Goal: Task Accomplishment & Management: Manage account settings

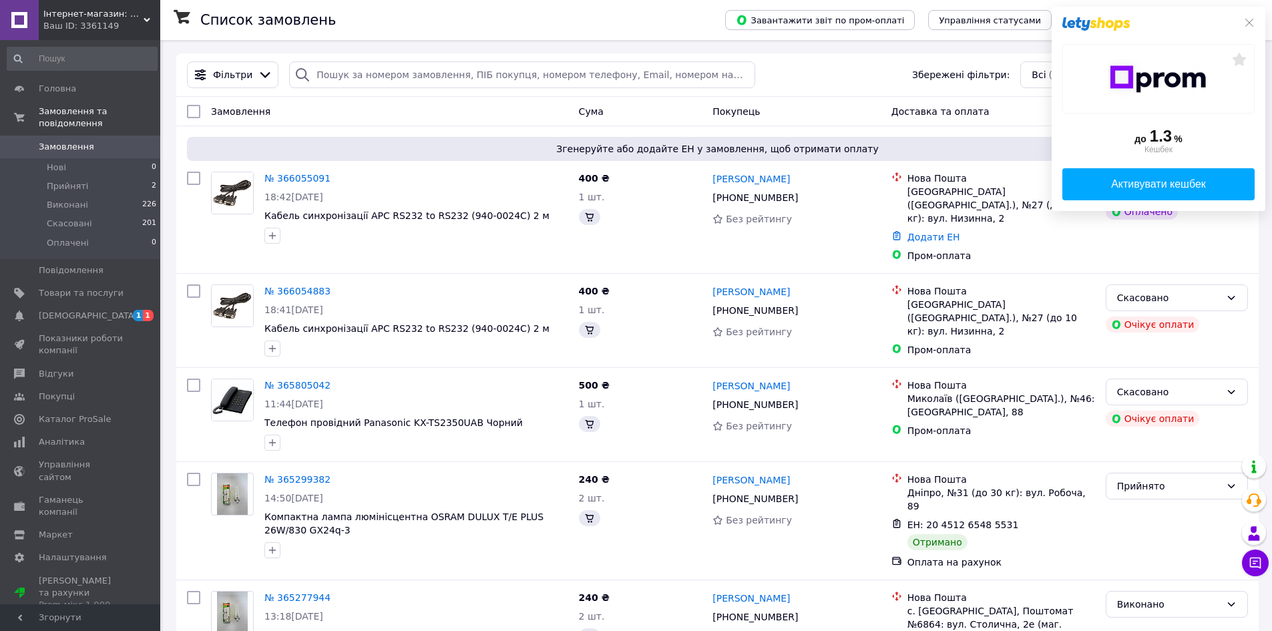
click at [1252, 17] on div "до 1.3 % Кешбек Активувати кешбек" at bounding box center [1158, 109] width 214 height 204
click at [282, 181] on link "№ 366055091" at bounding box center [297, 178] width 66 height 11
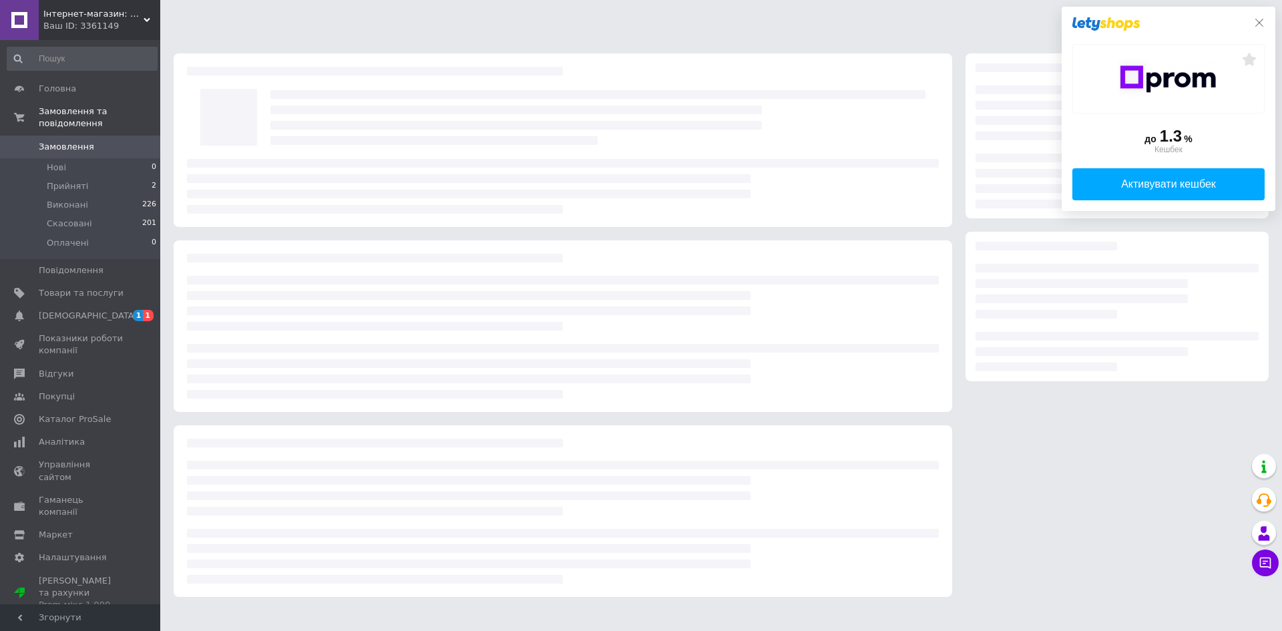
click at [1256, 22] on icon at bounding box center [1259, 22] width 11 height 11
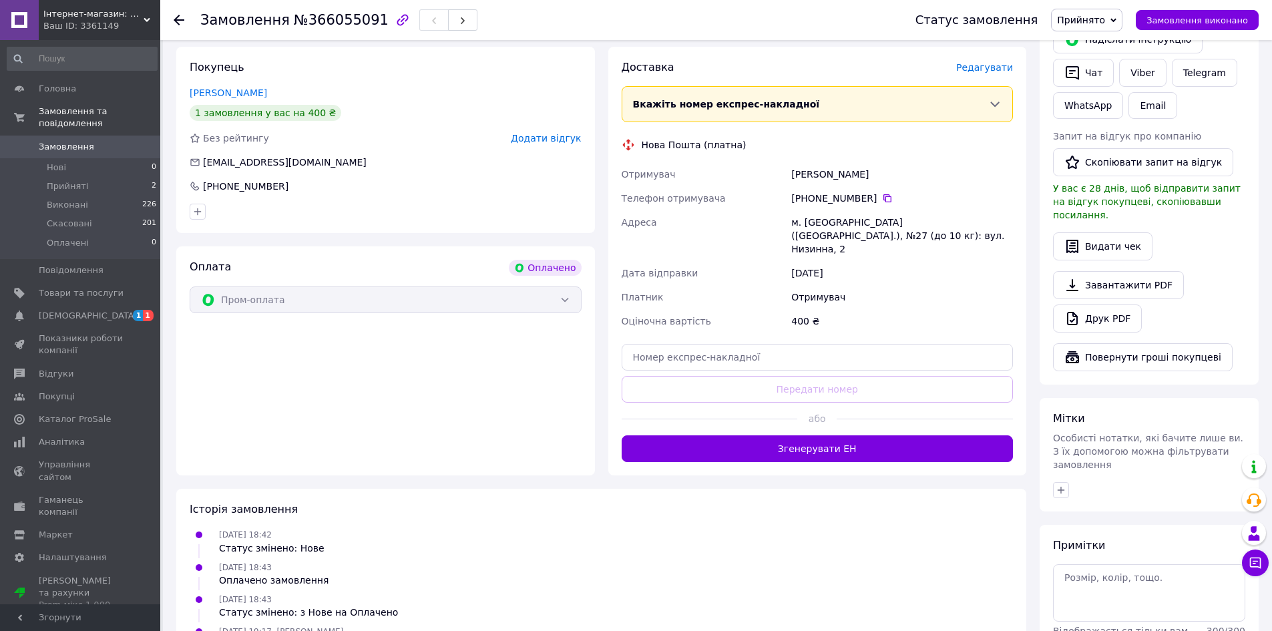
scroll to position [267, 0]
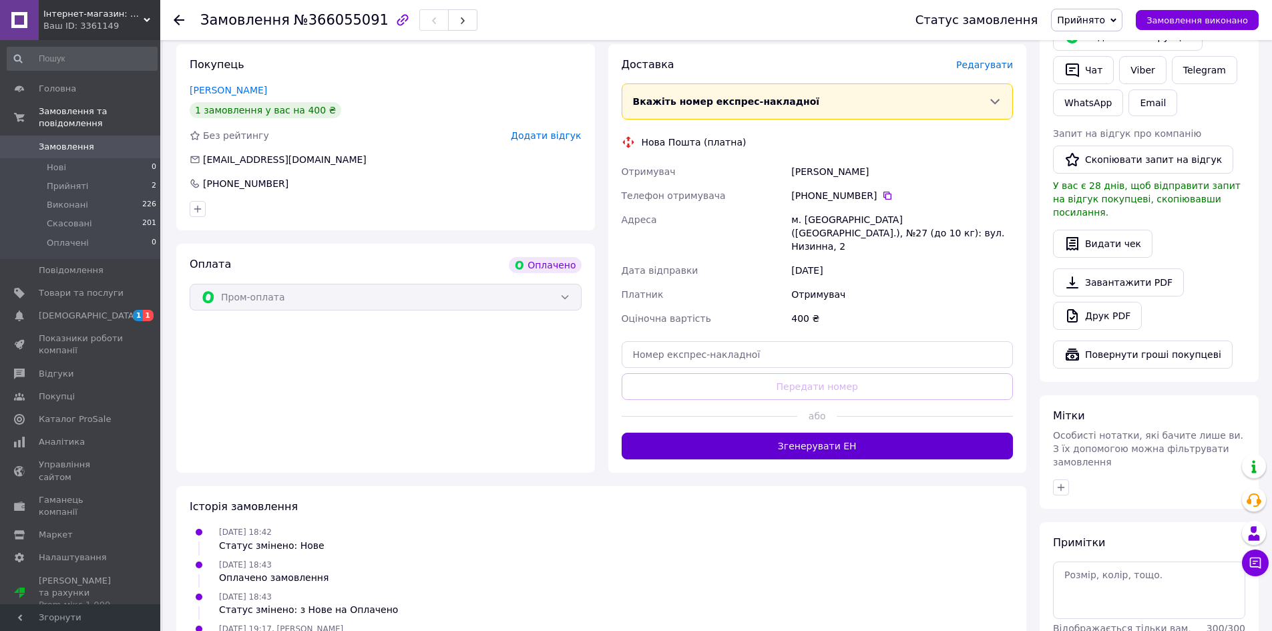
click at [802, 433] on button "Згенерувати ЕН" at bounding box center [818, 446] width 392 height 27
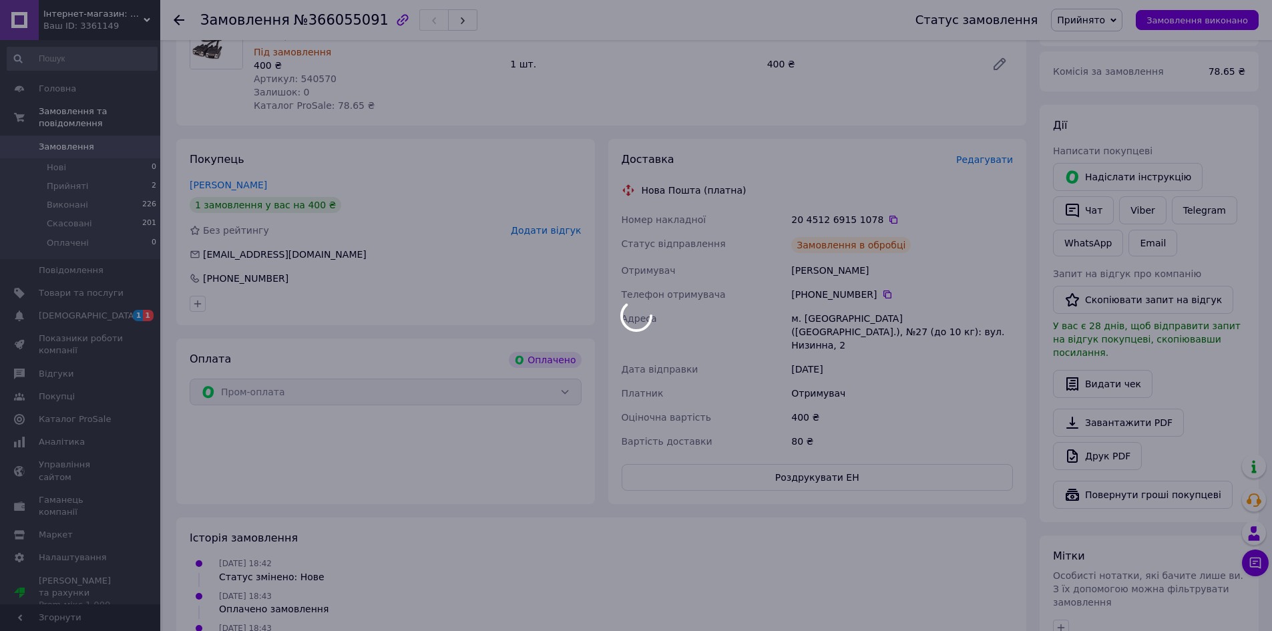
scroll to position [0, 0]
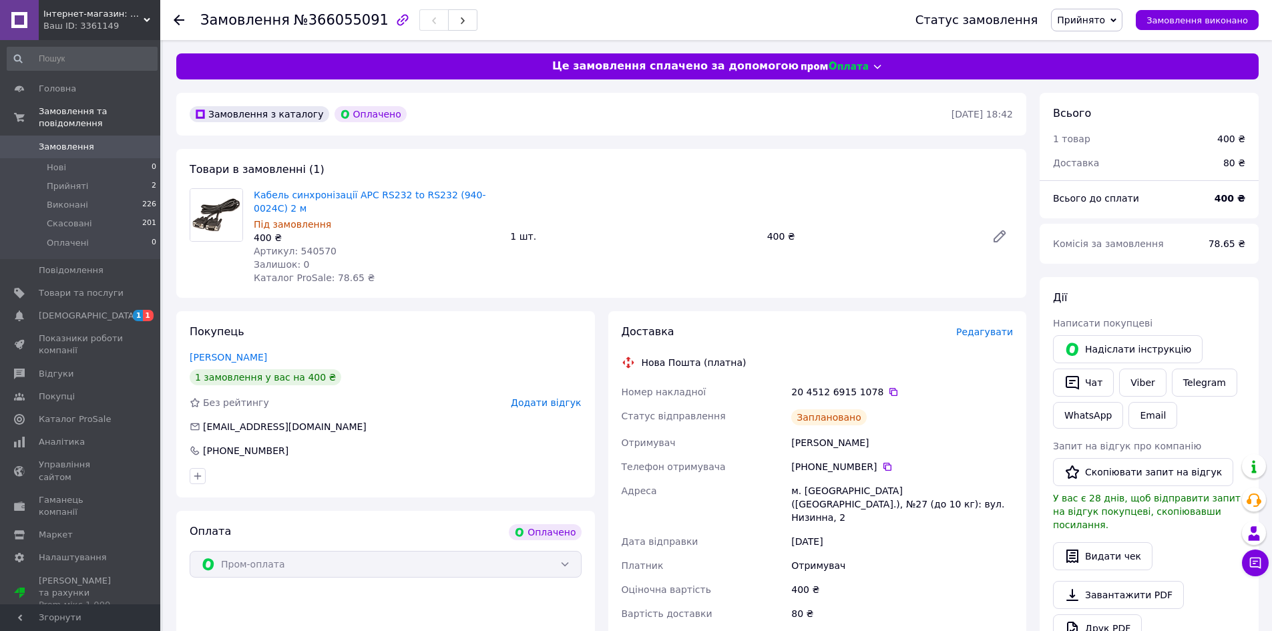
click at [310, 252] on span "Артикул: 540570" at bounding box center [295, 251] width 83 height 11
drag, startPoint x: 310, startPoint y: 252, endPoint x: 294, endPoint y: 212, distance: 43.1
click at [298, 215] on div "Кабель синхронізації APC RS232 to RS232 (940-0024C) 2 м Під замовлення 400 ₴ Ар…" at bounding box center [376, 236] width 256 height 101
drag, startPoint x: 272, startPoint y: 206, endPoint x: 250, endPoint y: 192, distance: 26.1
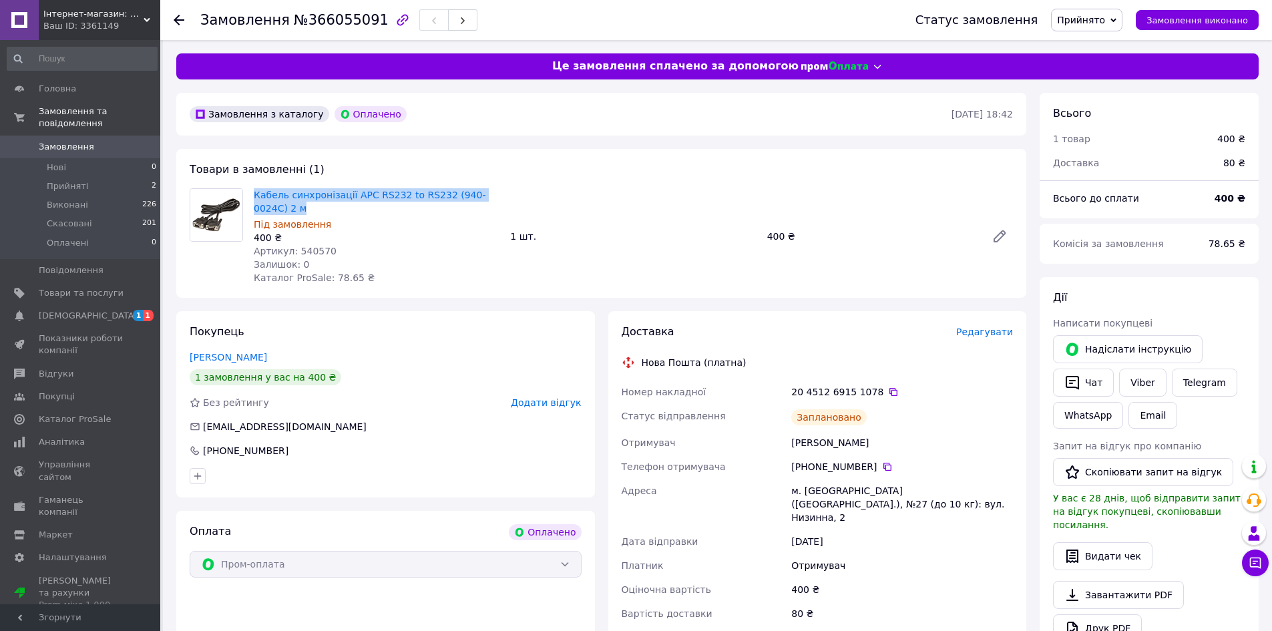
click at [250, 192] on div "Кабель синхронізації APC RS232 to RS232 (940-0024C) 2 м Під замовлення 400 ₴ Ар…" at bounding box center [376, 236] width 256 height 101
copy link "Кабель синхронізації APC RS232 to RS232 (940-0024C) 2 м"
click at [120, 287] on span "Товари та послуги" at bounding box center [81, 293] width 85 height 12
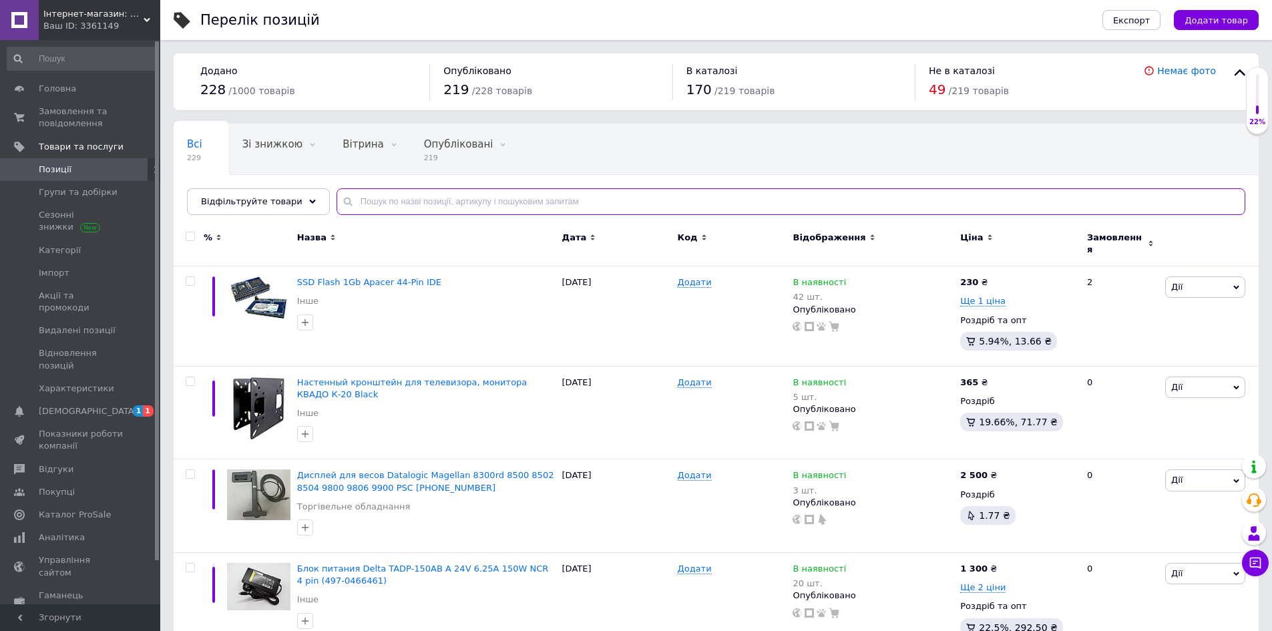
click at [430, 201] on input "text" at bounding box center [790, 201] width 909 height 27
paste input "Кабель синхронізації APC RS232 to RS232 (940-0024C) 2 м"
type input "Кабель синхронізації APC RS232 to RS232 (940-0024C) 2 м"
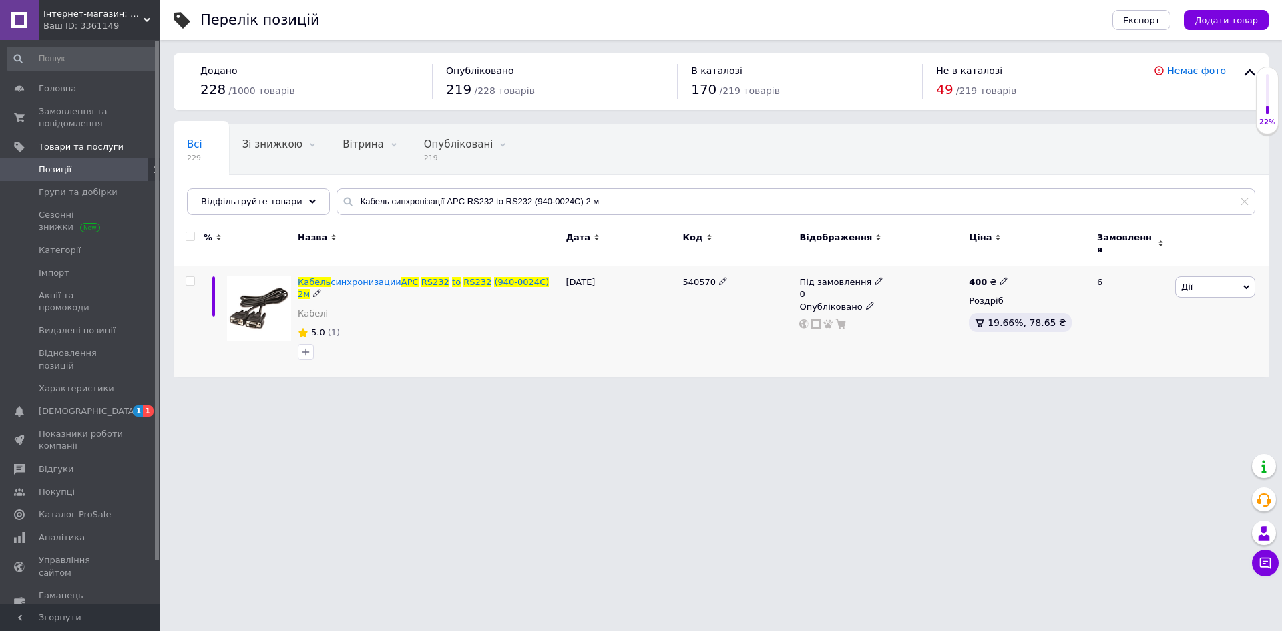
click at [875, 278] on icon at bounding box center [879, 281] width 8 height 8
click at [953, 289] on li "Немає в наявності" at bounding box center [950, 291] width 127 height 19
drag, startPoint x: 920, startPoint y: 313, endPoint x: 862, endPoint y: 304, distance: 58.8
click at [868, 305] on div "Під замовлення 0 Наявність Немає в наявності В наявності Під замовлення Готово …" at bounding box center [880, 302] width 163 height 53
click at [887, 277] on icon at bounding box center [891, 281] width 8 height 8
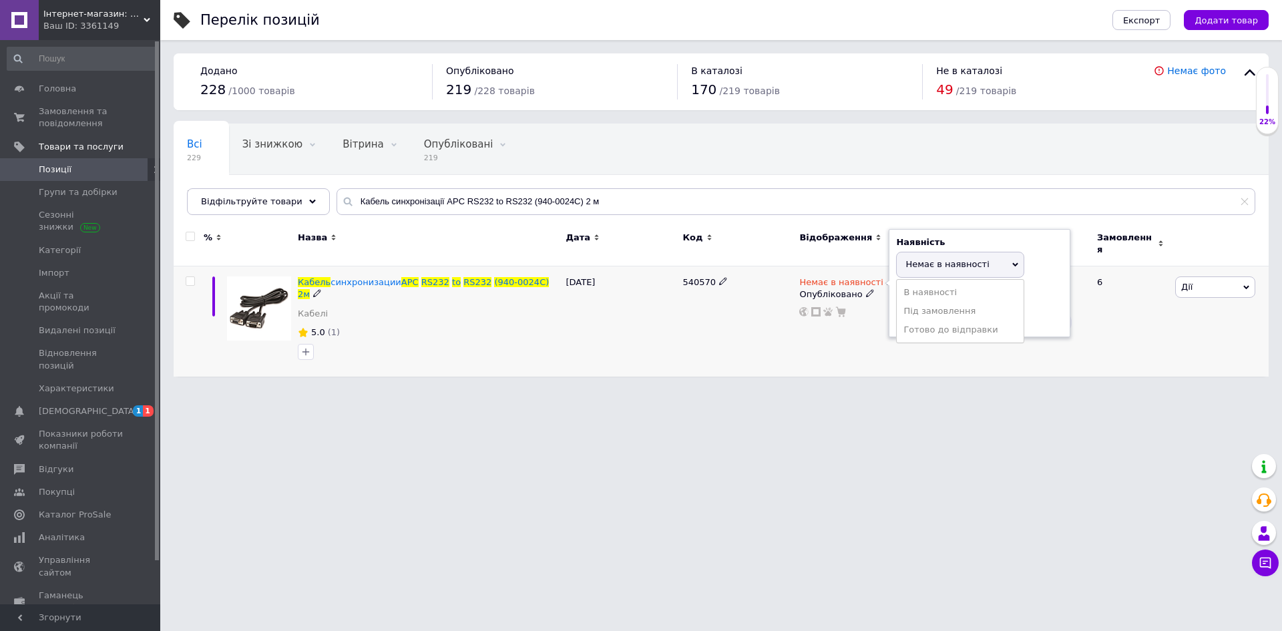
click at [1064, 290] on div "Наявність Немає в наявності В наявності Під замовлення Готово до відправки Зали…" at bounding box center [980, 283] width 182 height 108
click at [951, 308] on input at bounding box center [946, 316] width 101 height 27
type input "2"
click at [969, 246] on span "Немає в наявності" at bounding box center [946, 251] width 83 height 10
click at [973, 271] on li "В наявності" at bounding box center [960, 278] width 127 height 19
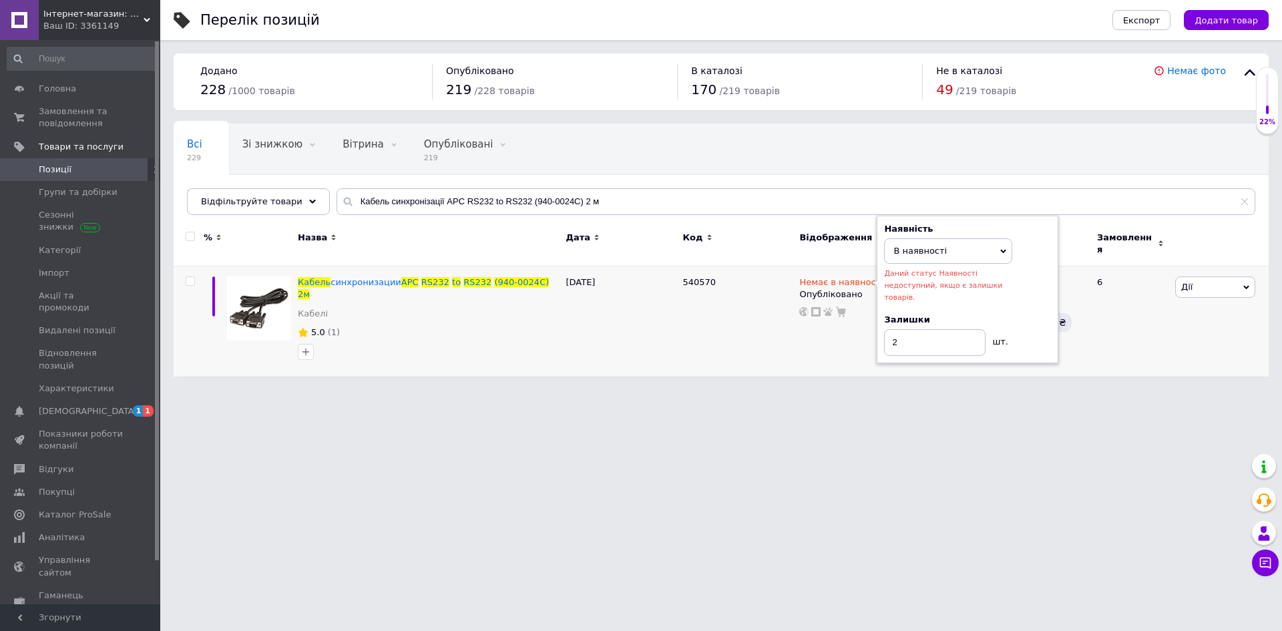
click at [1080, 377] on html "Інтернет-магазин: Комп'ютери (ПК), ноутбуки, монітори, мережеве, принтери та БФ…" at bounding box center [641, 195] width 1282 height 390
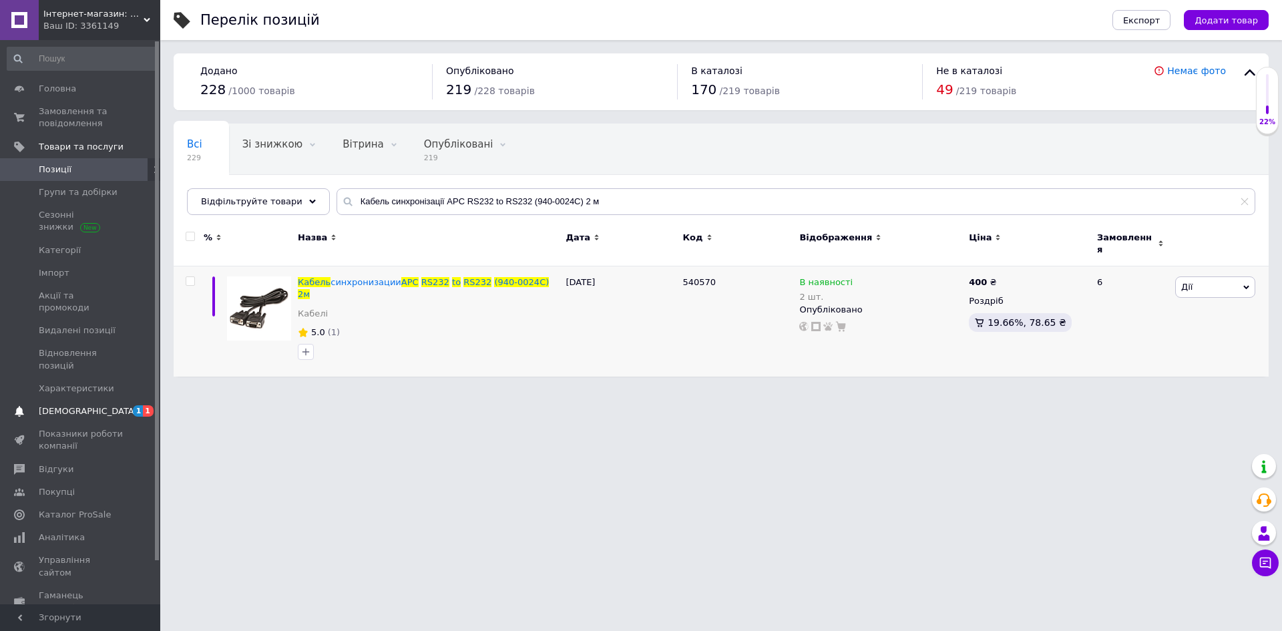
click at [124, 405] on span "1 1" at bounding box center [142, 411] width 37 height 12
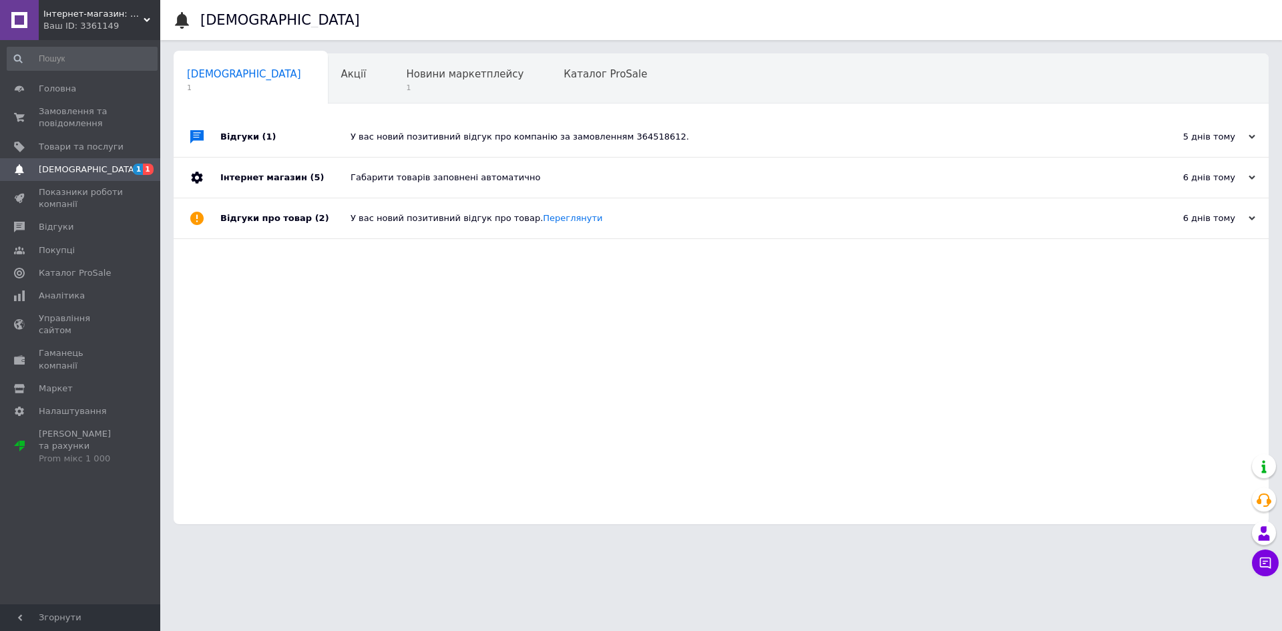
click at [1258, 145] on div "5 днів тому [DATE]" at bounding box center [1195, 137] width 147 height 40
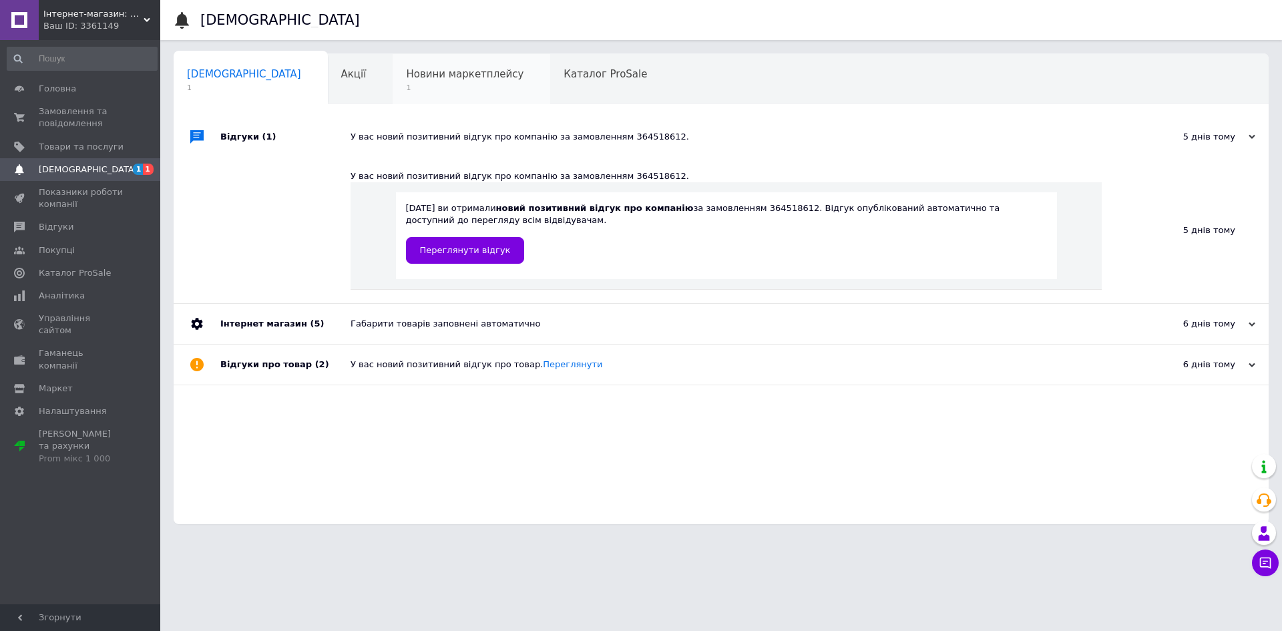
click at [412, 61] on div "Новини маркетплейсу 1" at bounding box center [472, 79] width 158 height 51
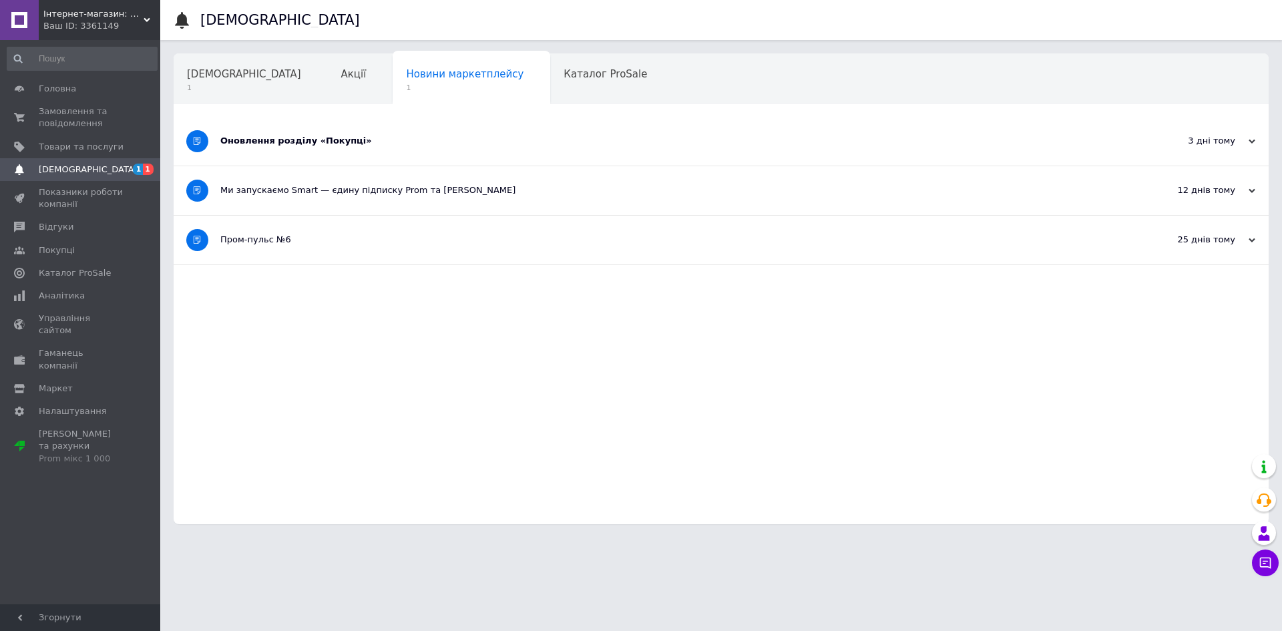
click at [437, 146] on div "Оновлення розділу «Покупці»" at bounding box center [670, 141] width 901 height 12
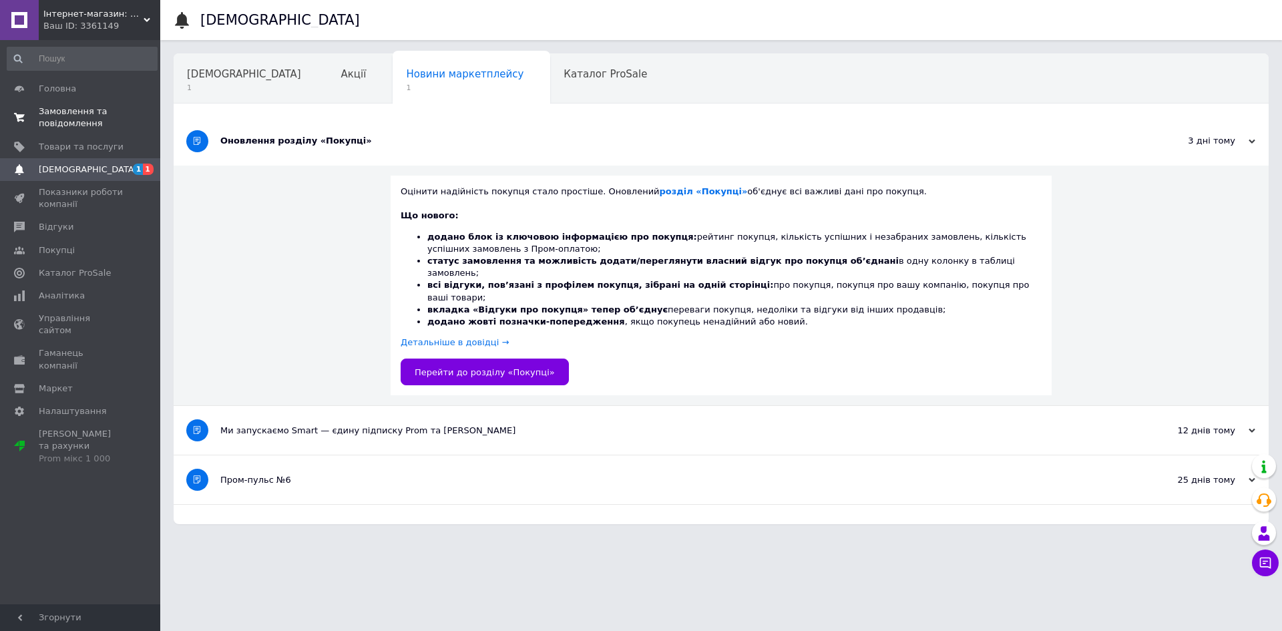
click at [110, 110] on span "Замовлення та повідомлення" at bounding box center [81, 117] width 85 height 24
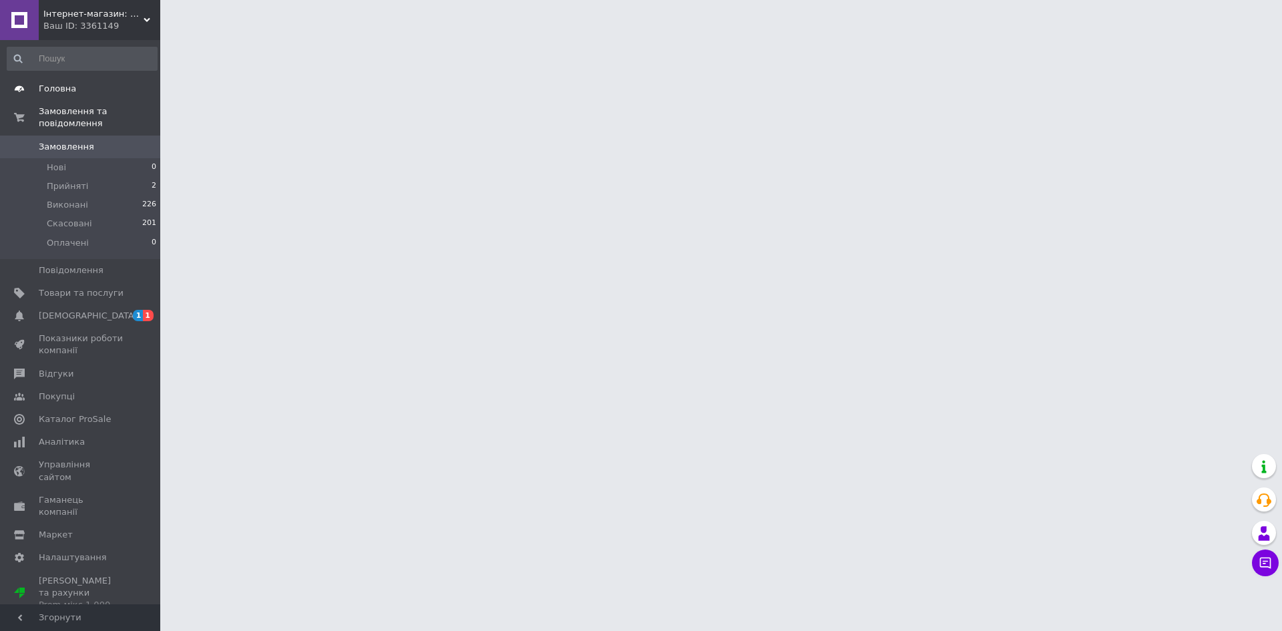
click at [95, 84] on span "Головна" at bounding box center [81, 89] width 85 height 12
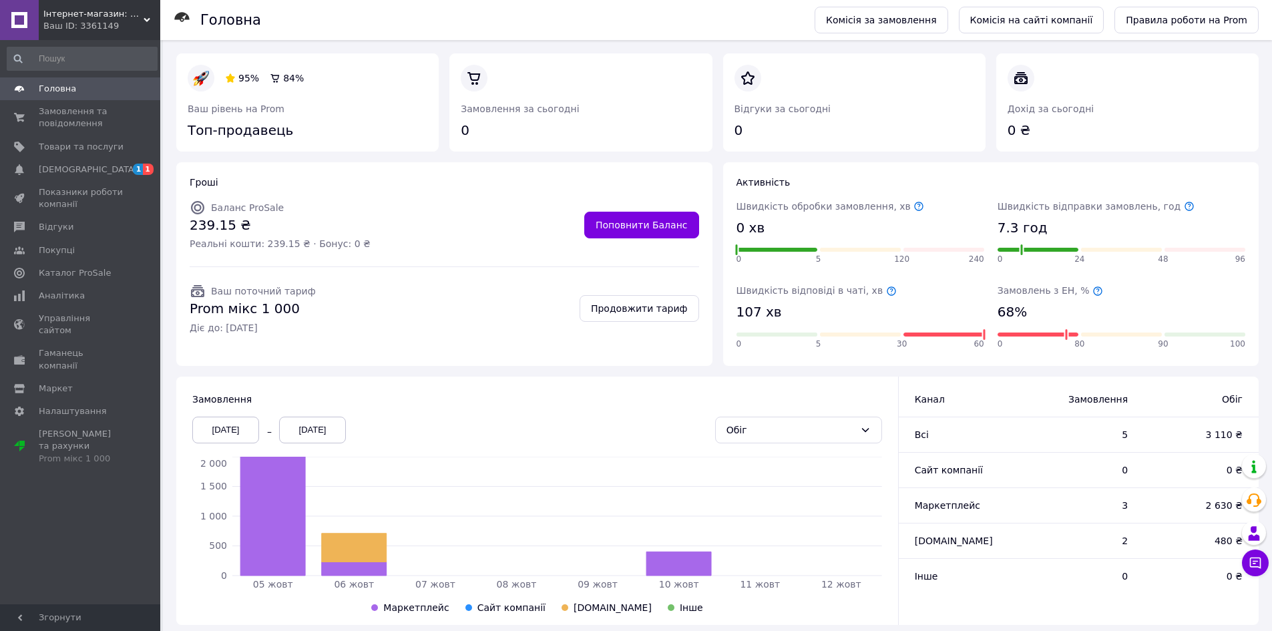
click at [465, 188] on div "Гроші" at bounding box center [444, 182] width 509 height 13
click at [310, 204] on div "Баланс ProSale" at bounding box center [280, 208] width 186 height 16
click at [110, 91] on span "Головна" at bounding box center [81, 89] width 85 height 12
click at [1051, 17] on link "Комісія на сайті компанії" at bounding box center [1032, 20] width 146 height 27
click at [907, 22] on link "Комісія за замовлення" at bounding box center [881, 20] width 134 height 27
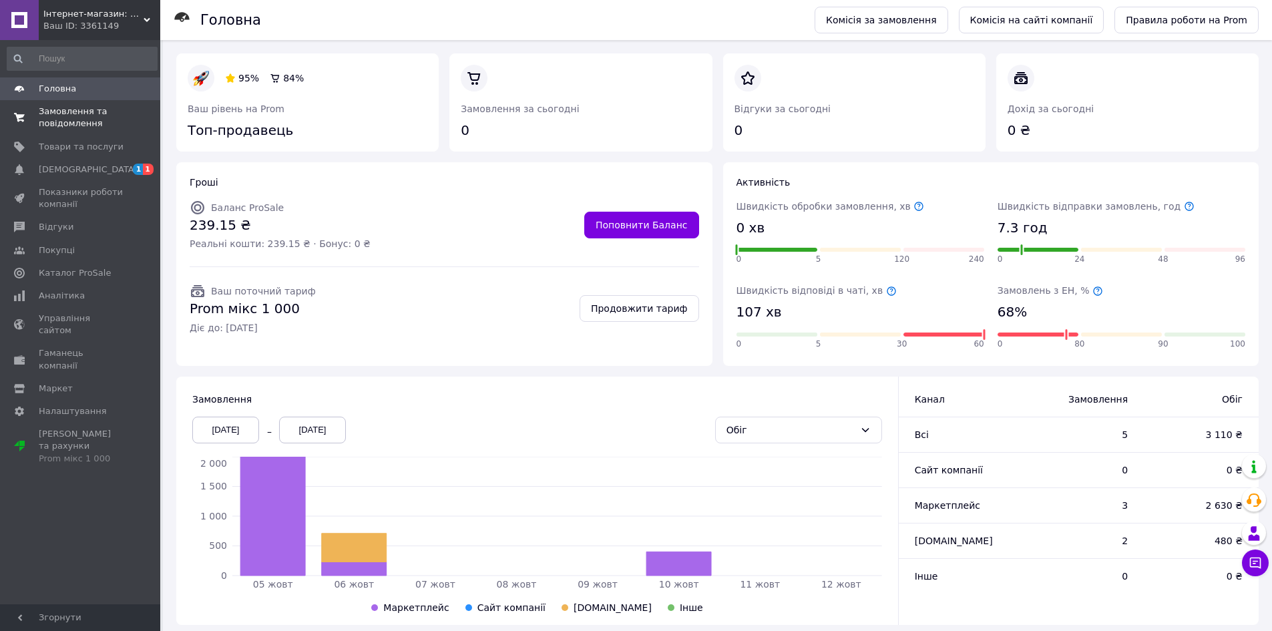
click at [97, 115] on span "Замовлення та повідомлення" at bounding box center [81, 117] width 85 height 24
